Goal: Task Accomplishment & Management: Use online tool/utility

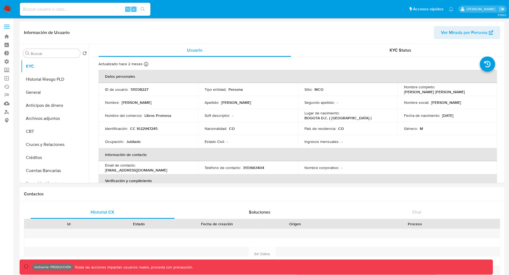
click at [10, 7] on img at bounding box center [7, 9] width 9 height 9
select select "10"
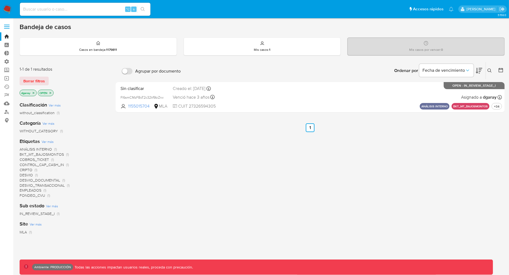
click at [33, 92] on icon "close-filter" at bounding box center [34, 93] width 2 height 2
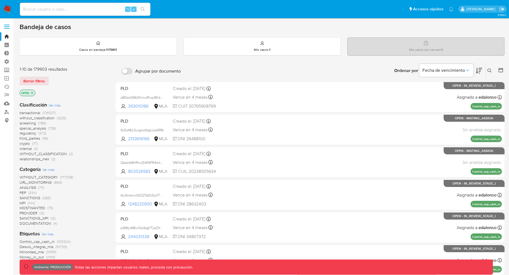
click at [34, 92] on p "OPEN" at bounding box center [27, 93] width 15 height 6
click at [32, 91] on icon "close-filter" at bounding box center [31, 92] width 3 height 3
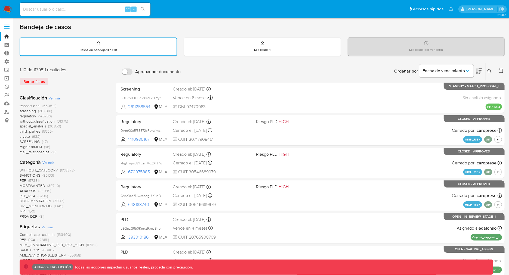
click at [27, 105] on span "transactional" at bounding box center [30, 105] width 21 height 5
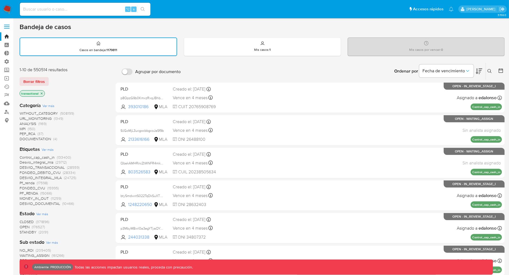
scroll to position [300, 0]
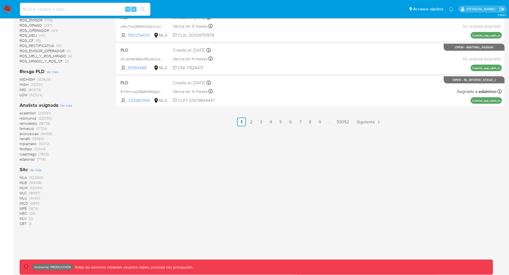
click at [22, 183] on span "MLB" at bounding box center [23, 182] width 7 height 5
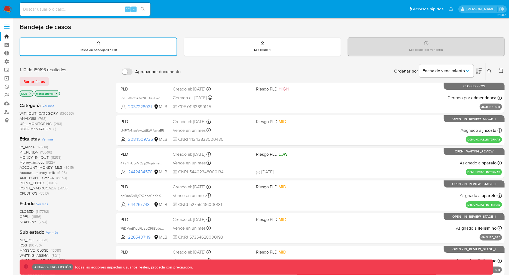
click at [44, 211] on span "(147792)" at bounding box center [42, 211] width 13 height 5
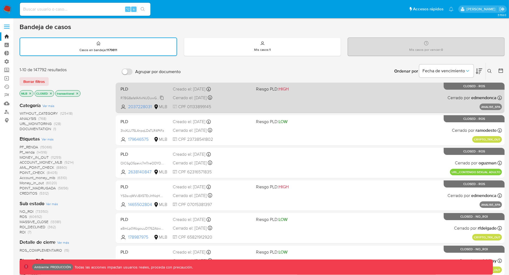
click at [138, 98] on span "R7BG8afafAifwNUDuwGxcyFi" at bounding box center [143, 98] width 44 height 6
click at [201, 93] on div "PLD R7BG8afafAifwNUDuwGxcyFi Copiado Copiado 2037228031 MLB Riesgo PLD: HIGH Cr…" at bounding box center [310, 97] width 384 height 27
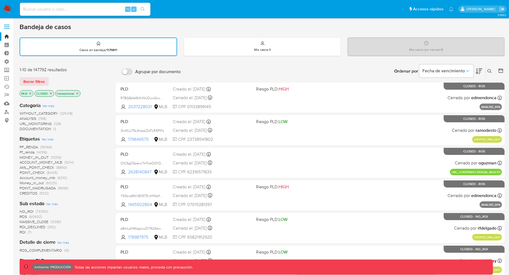
click at [30, 92] on icon "close-filter" at bounding box center [30, 93] width 3 height 3
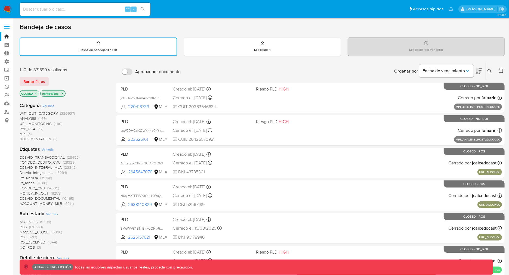
scroll to position [246, 0]
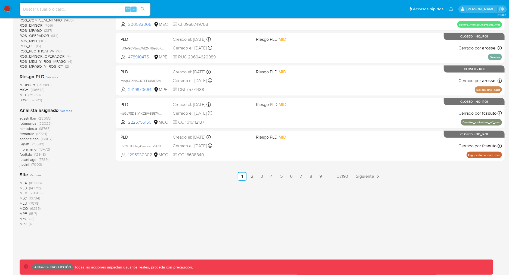
click at [23, 183] on span "MLA" at bounding box center [23, 182] width 7 height 5
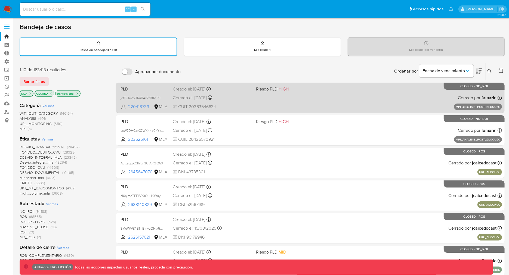
click at [198, 99] on div "Cerrado el: 09/09/2025 Cerrado el: 09/09/2025 08:40:21" at bounding box center [212, 98] width 79 height 6
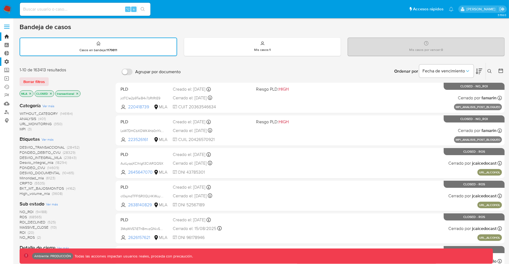
click at [6, 61] on label "Administración" at bounding box center [32, 61] width 65 height 8
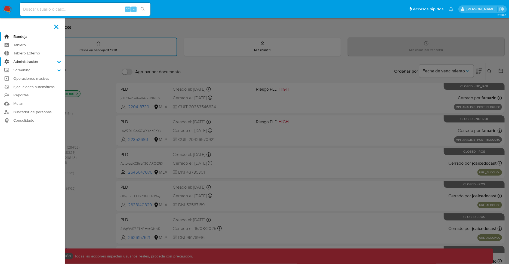
click at [0, 0] on input "Administración" at bounding box center [0, 0] width 0 height 0
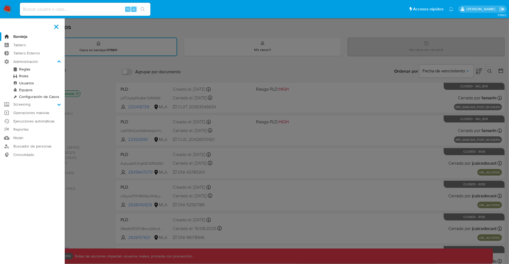
click at [24, 69] on link "Reglas" at bounding box center [32, 69] width 65 height 7
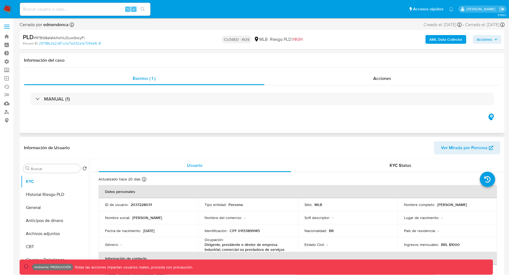
select select "10"
click at [489, 116] on icon "button" at bounding box center [491, 117] width 6 height 7
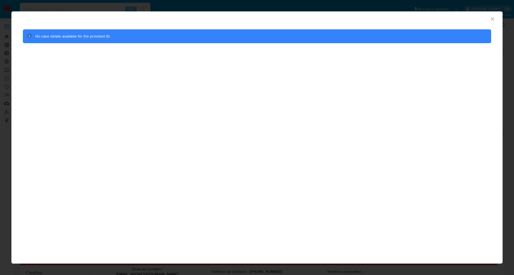
click at [423, 76] on div "Consolidado No case details available for the provided ID." at bounding box center [256, 137] width 491 height 252
click at [492, 20] on icon "Cerrar ventana" at bounding box center [492, 18] width 5 height 5
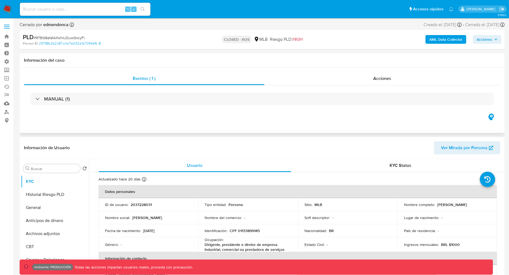
click at [491, 117] on icon "button" at bounding box center [491, 117] width 9 height 9
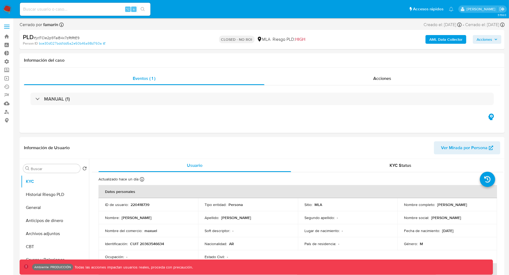
select select "10"
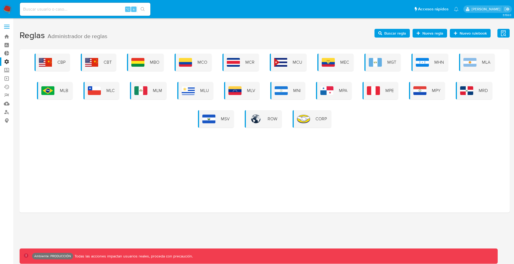
click at [385, 132] on div "CBP CBT MBO MCO MCR MCU MEC MGT MHN MLA MLB MLC MLM MLU MLV MNI MPA MPE MPY MRD…" at bounding box center [265, 130] width 490 height 163
click at [194, 62] on div "MCO" at bounding box center [193, 62] width 37 height 17
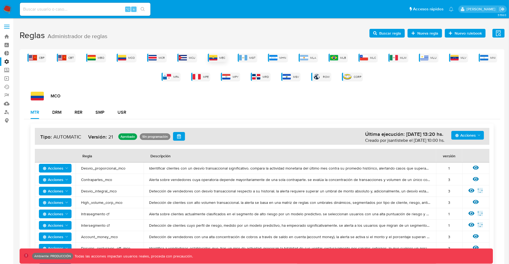
click at [217, 59] on img at bounding box center [213, 57] width 8 height 5
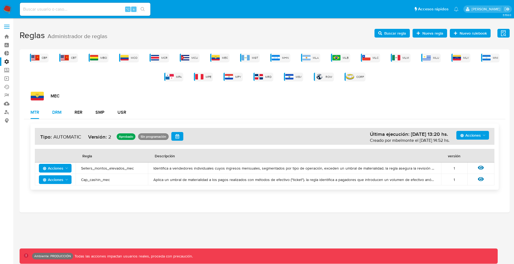
click at [60, 112] on div "DRM" at bounding box center [56, 112] width 9 height 4
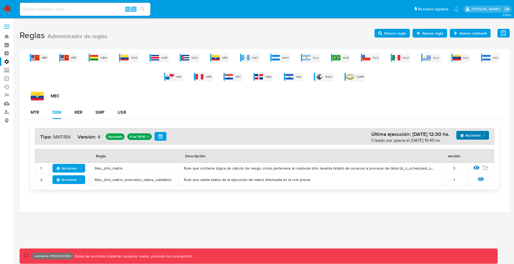
click at [480, 134] on span "Acciones" at bounding box center [470, 135] width 21 height 9
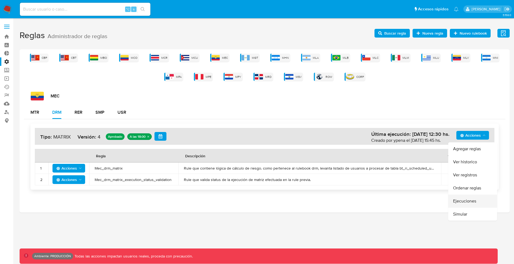
click at [466, 198] on button "Ejecuciones" at bounding box center [472, 201] width 49 height 13
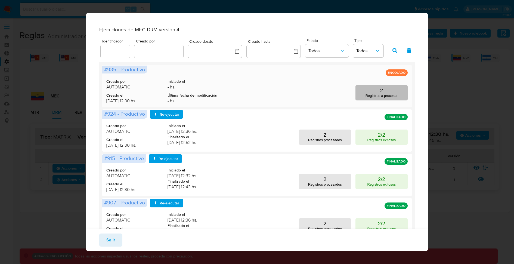
click at [371, 95] on button "2 Registros a procesar" at bounding box center [382, 92] width 52 height 15
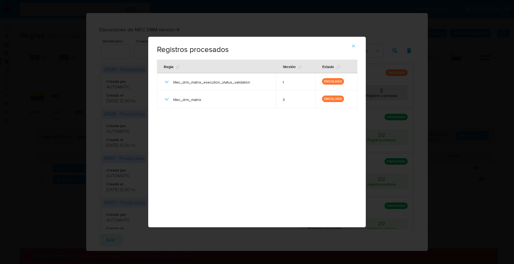
click at [273, 150] on div "Registros procesados # 935 - Productivo Regla Versión Estado Mec_drm_matrix_exe…" at bounding box center [257, 132] width 218 height 190
click at [356, 44] on button "button" at bounding box center [353, 45] width 19 height 13
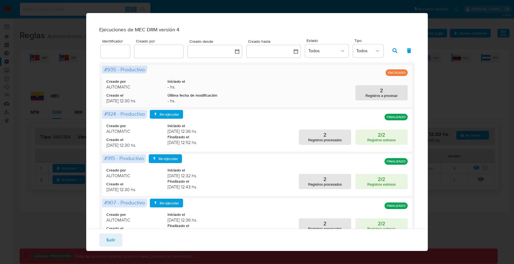
click at [330, 101] on div "Creado por AUTOMATIC Creado el [DATE] 12:30 hs. Iniciado el - hs. Última fecha …" at bounding box center [256, 86] width 301 height 38
click at [115, 236] on button "Salir" at bounding box center [110, 239] width 23 height 13
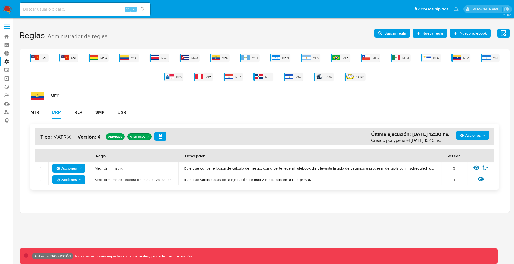
click at [304, 211] on div "CBP CBT MBO MCO MCR MCU MEC MGT MHN MLA MLB MLC MLM MLU MLV MNI MPA MPE MPY MRD…" at bounding box center [265, 130] width 490 height 163
click at [474, 136] on span "Acciones" at bounding box center [470, 135] width 21 height 9
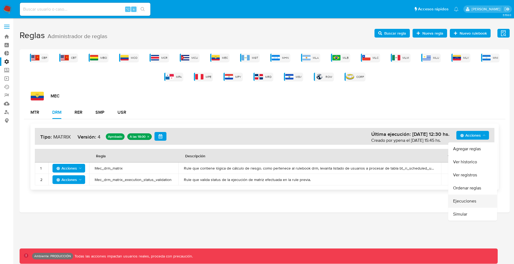
click at [462, 198] on button "Ejecuciones" at bounding box center [472, 201] width 49 height 13
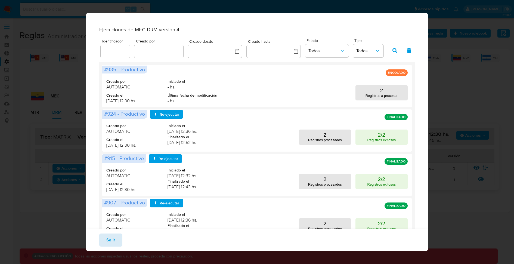
click at [109, 241] on span "Salir" at bounding box center [110, 240] width 9 height 12
